Goal: Find specific page/section: Find specific page/section

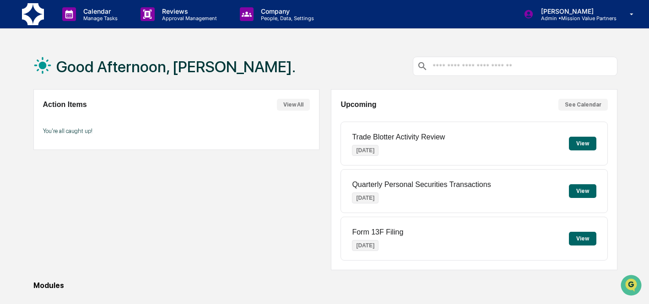
scroll to position [97, 0]
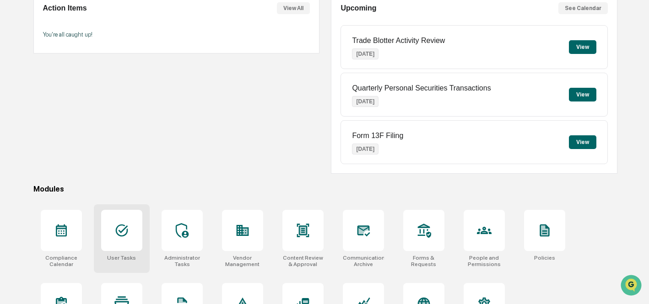
click at [123, 232] on icon at bounding box center [121, 231] width 12 height 12
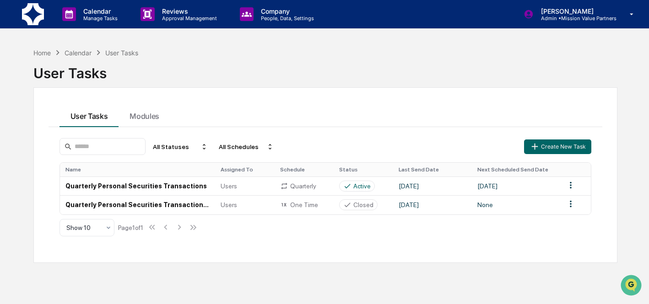
click at [38, 18] on img at bounding box center [33, 14] width 22 height 22
